Goal: Navigation & Orientation: Find specific page/section

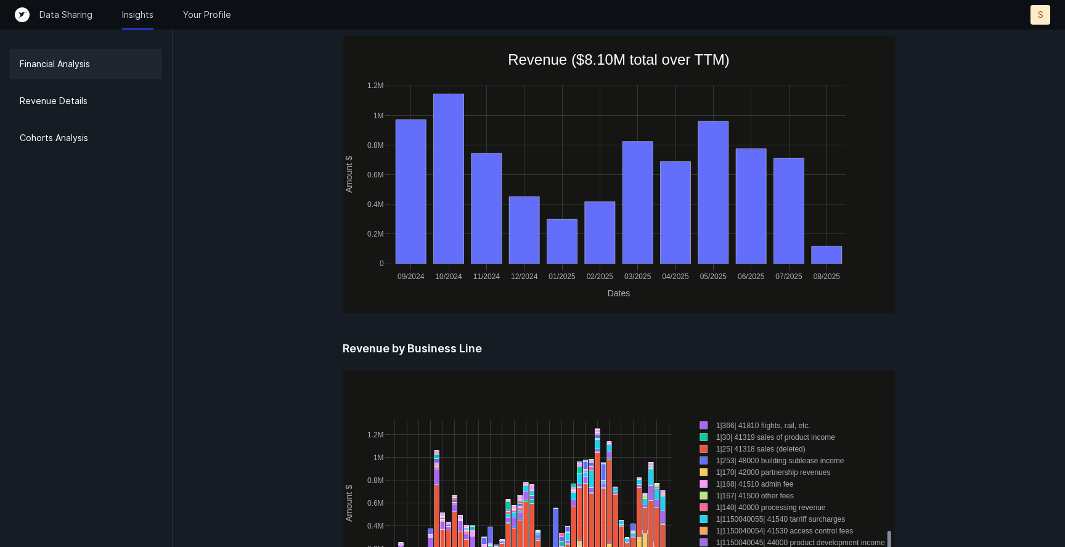
scroll to position [1040, 0]
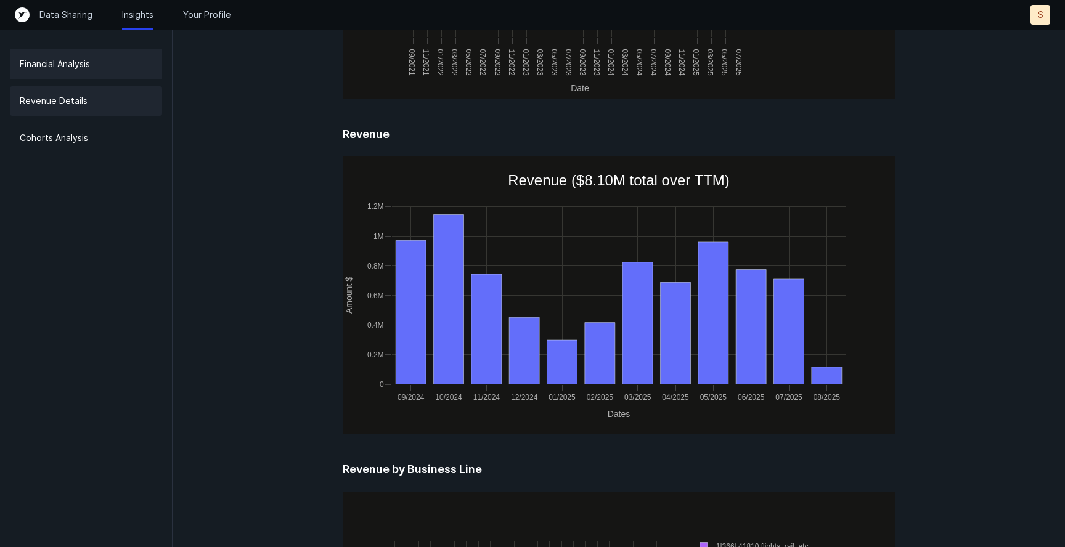
click at [88, 110] on div "Revenue Details" at bounding box center [86, 101] width 152 height 30
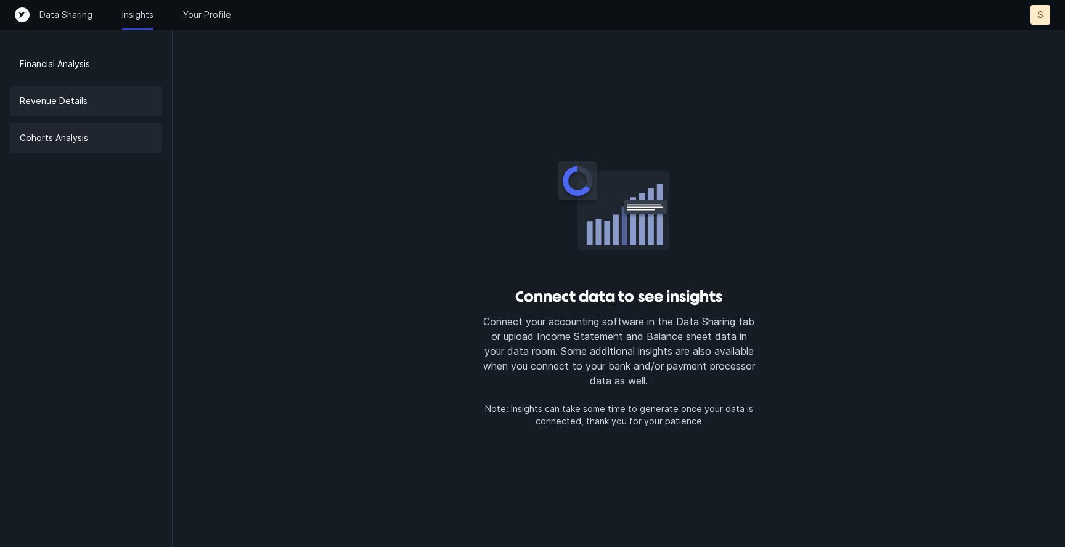
click at [83, 148] on div "Cohorts Analysis" at bounding box center [86, 138] width 152 height 30
click at [83, 92] on div "Revenue Details" at bounding box center [86, 101] width 152 height 30
click at [82, 60] on p "Financial Analysis" at bounding box center [55, 64] width 70 height 15
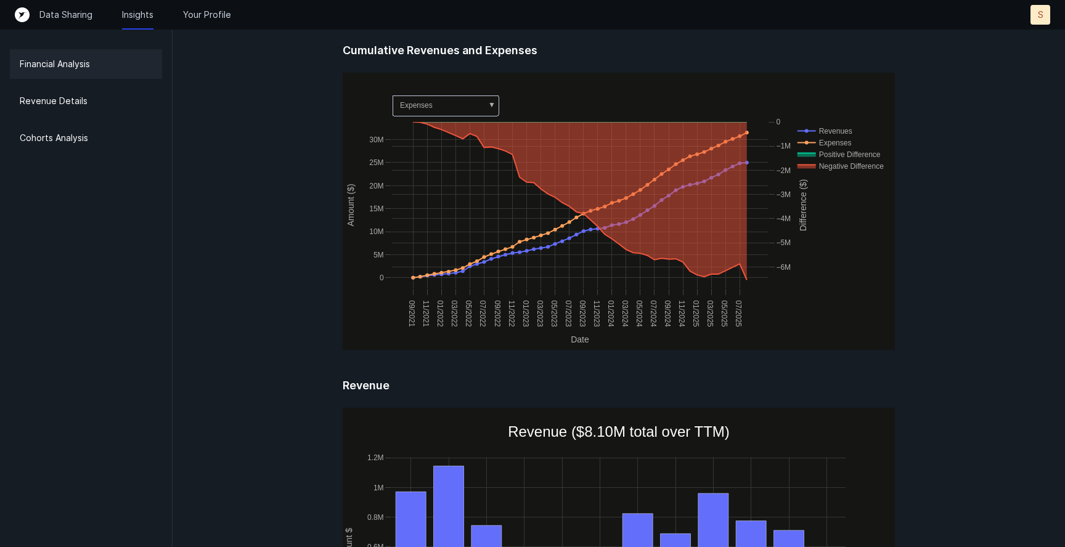
scroll to position [790, 0]
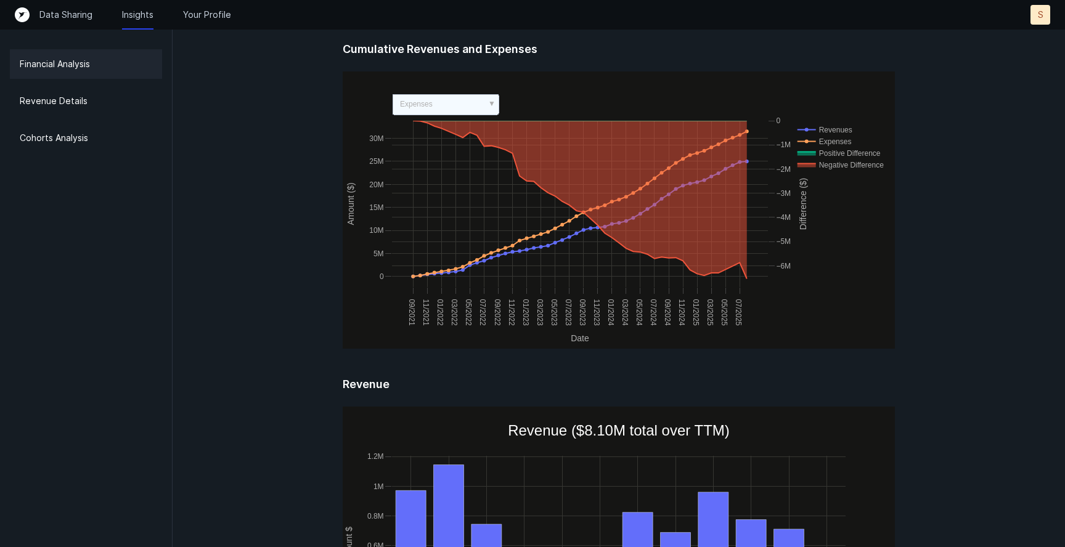
click at [471, 107] on rect at bounding box center [445, 104] width 106 height 20
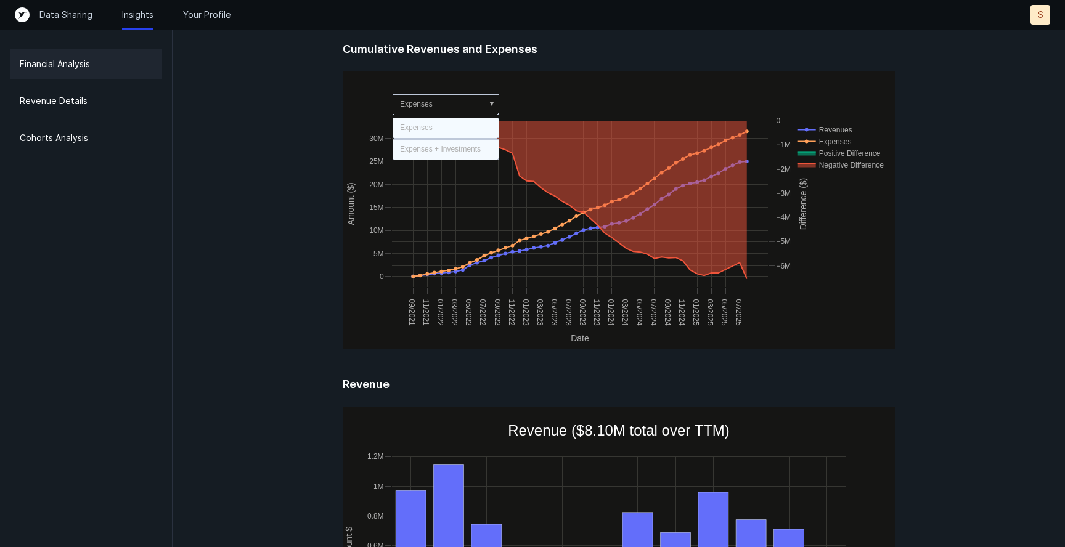
click at [462, 152] on text "Expenses + Investments" at bounding box center [440, 149] width 81 height 9
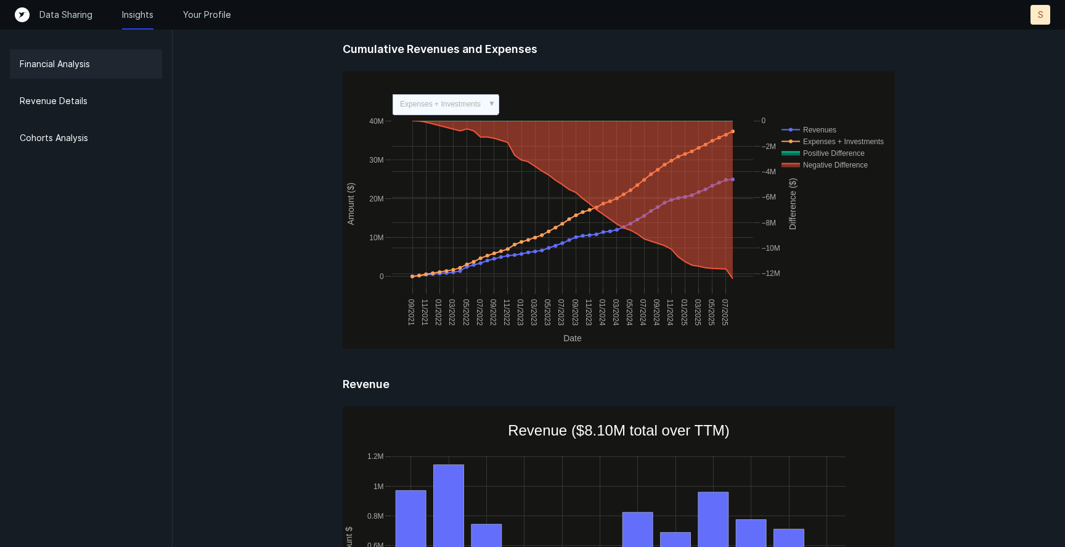
click at [488, 105] on rect at bounding box center [445, 104] width 106 height 20
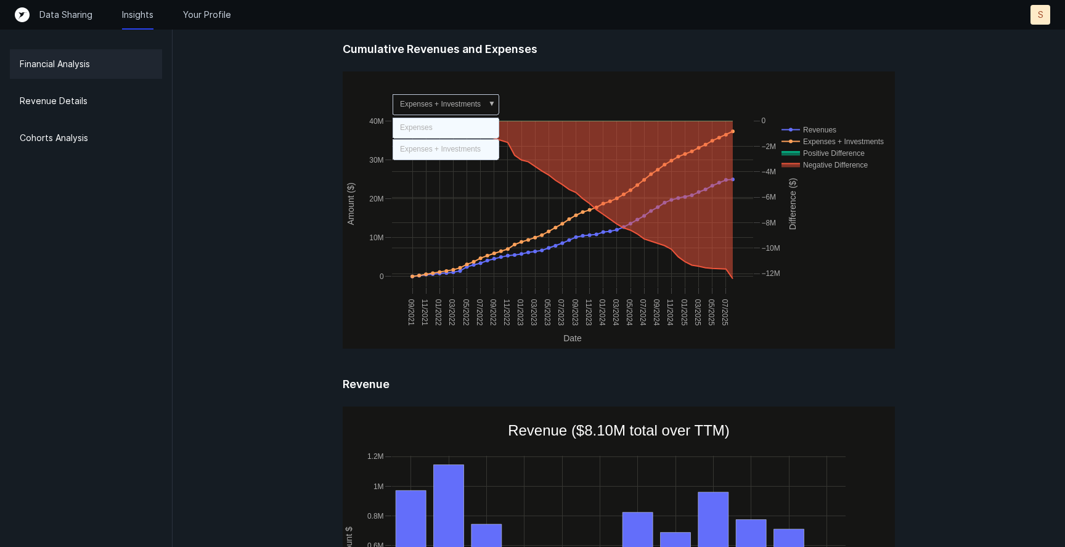
click at [476, 130] on rect at bounding box center [445, 128] width 106 height 20
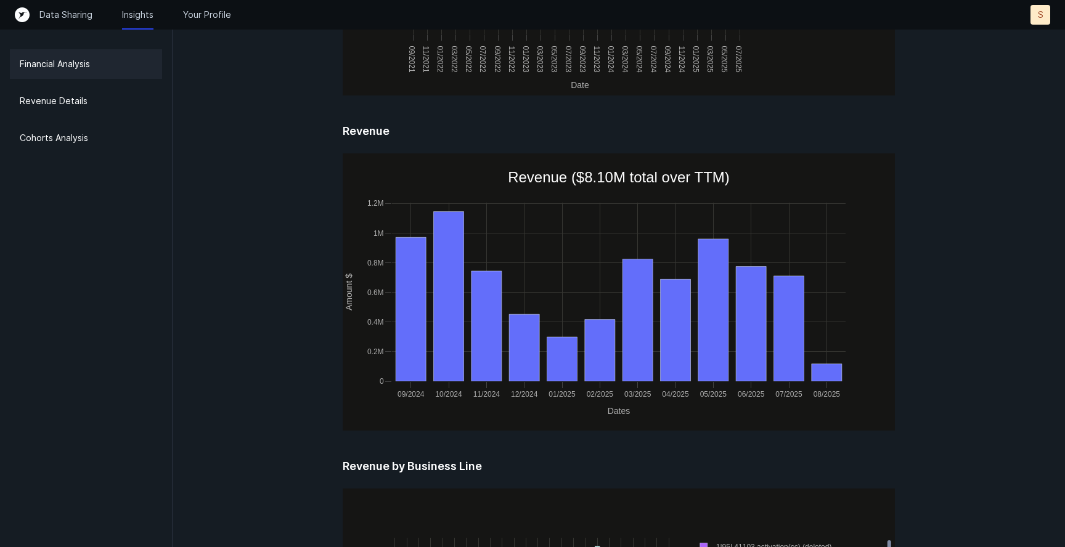
scroll to position [1033, 0]
